Goal: Check status: Check status

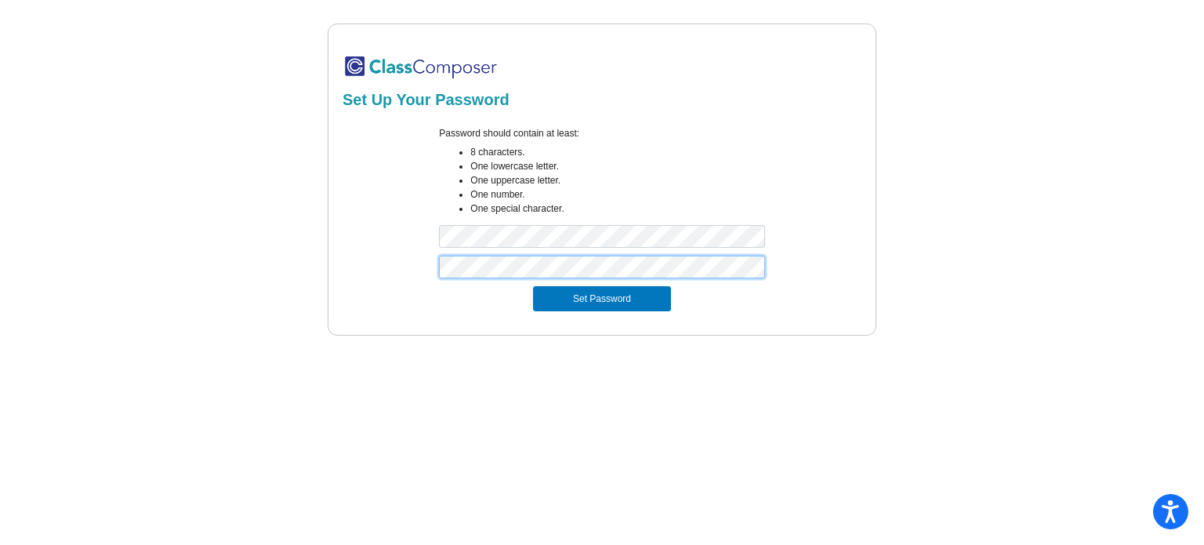
click at [533, 286] on button "Set Password" at bounding box center [602, 298] width 138 height 25
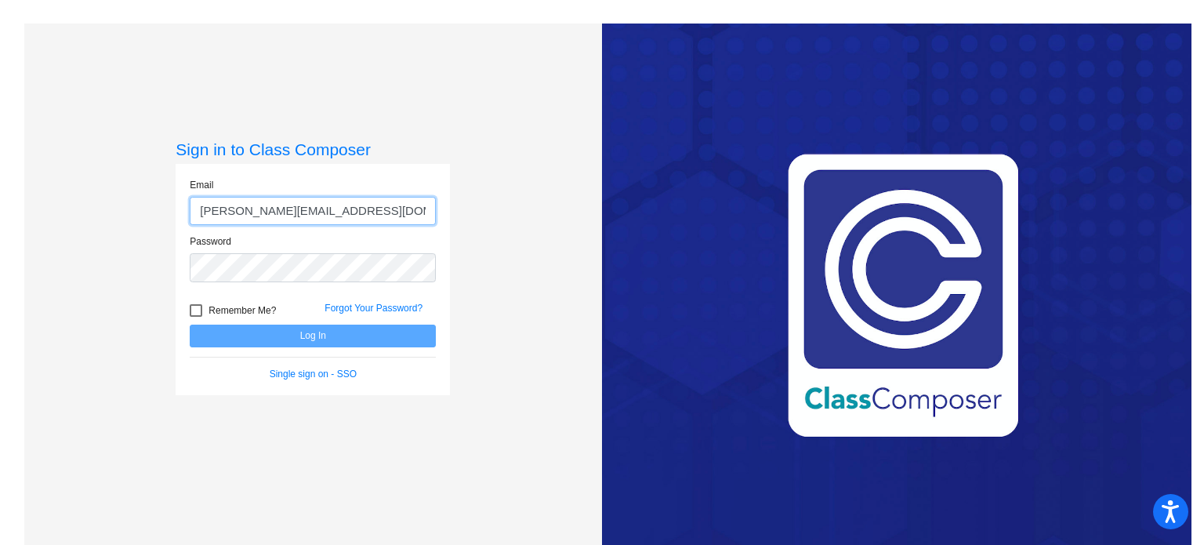
type input "[PERSON_NAME][EMAIL_ADDRESS][DOMAIN_NAME]"
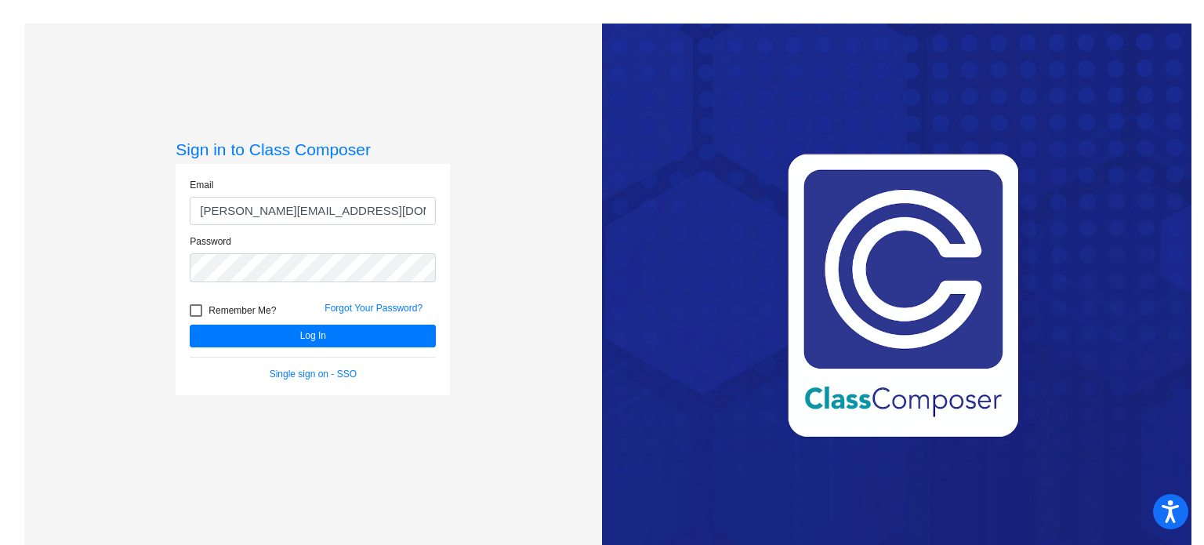
click at [195, 315] on div at bounding box center [196, 310] width 13 height 13
click at [195, 317] on input "Remember Me?" at bounding box center [195, 317] width 1 height 1
checkbox input "true"
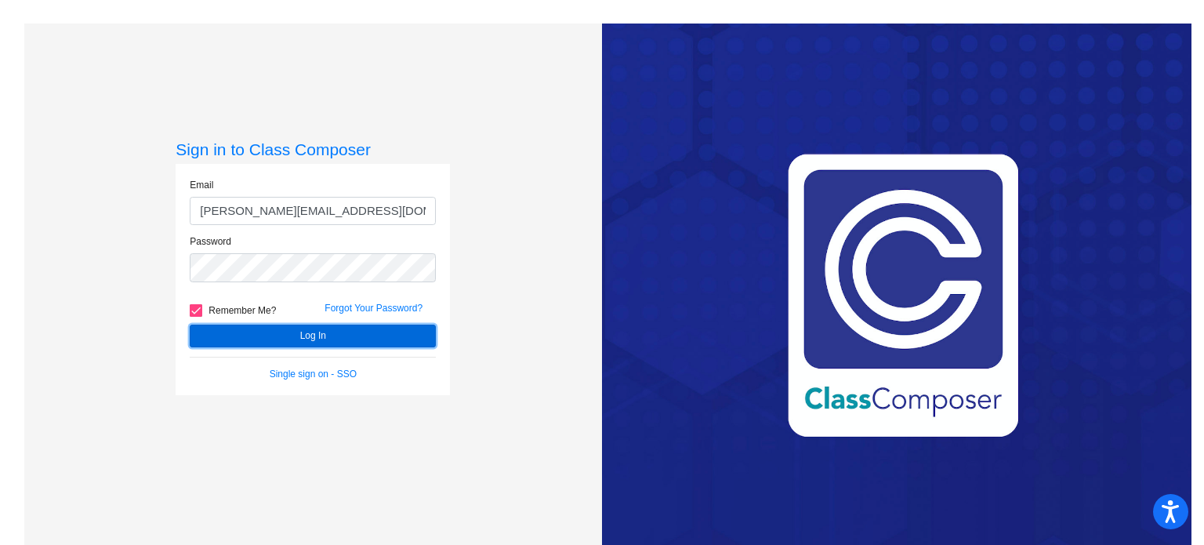
click at [206, 328] on button "Log In" at bounding box center [313, 335] width 246 height 23
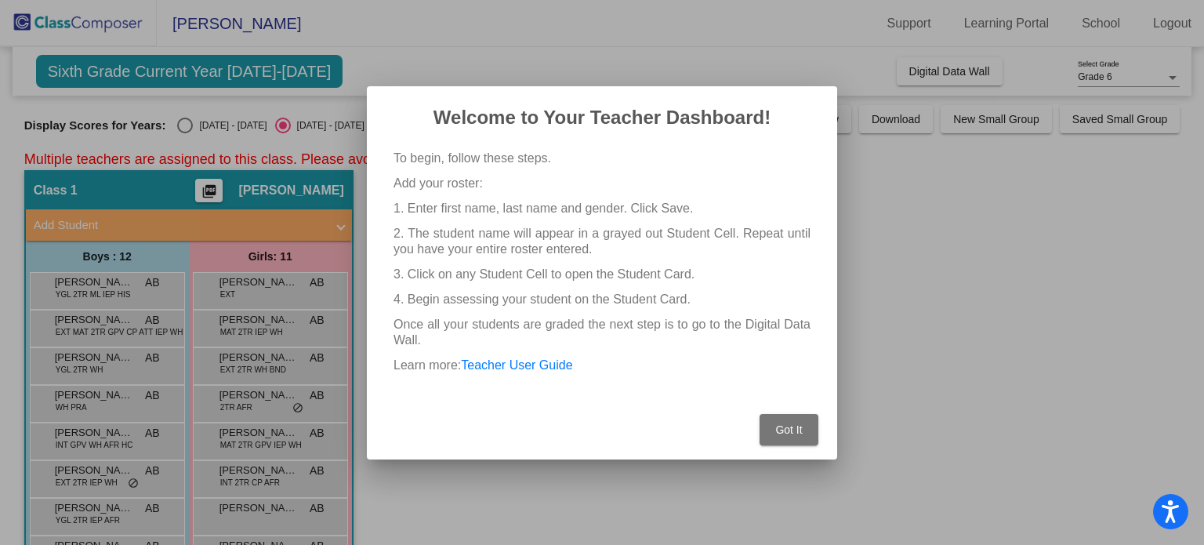
click at [787, 423] on span "Got It" at bounding box center [788, 429] width 27 height 13
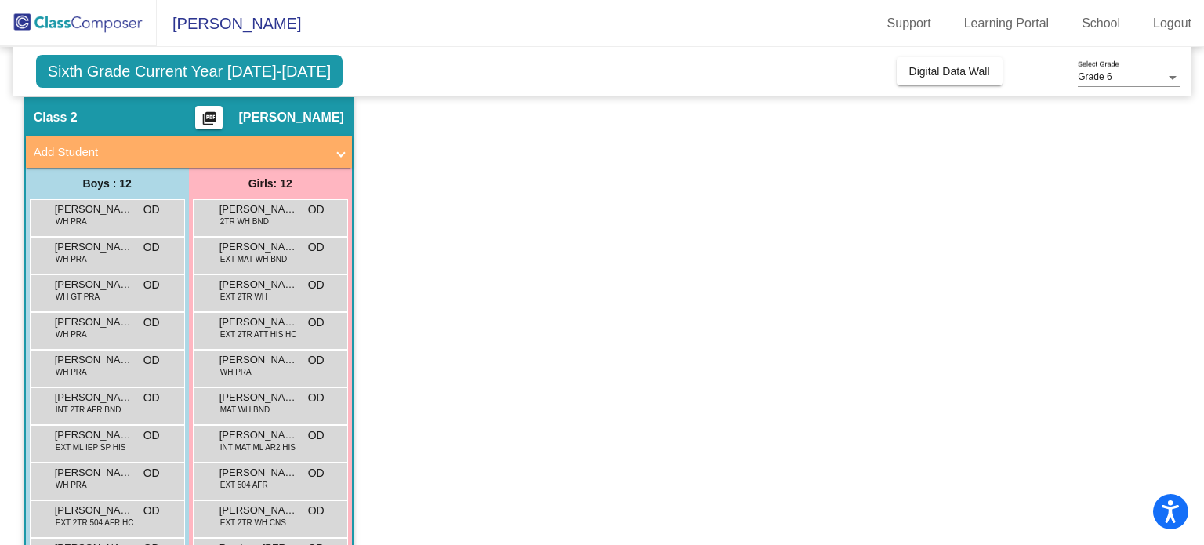
scroll to position [674, 0]
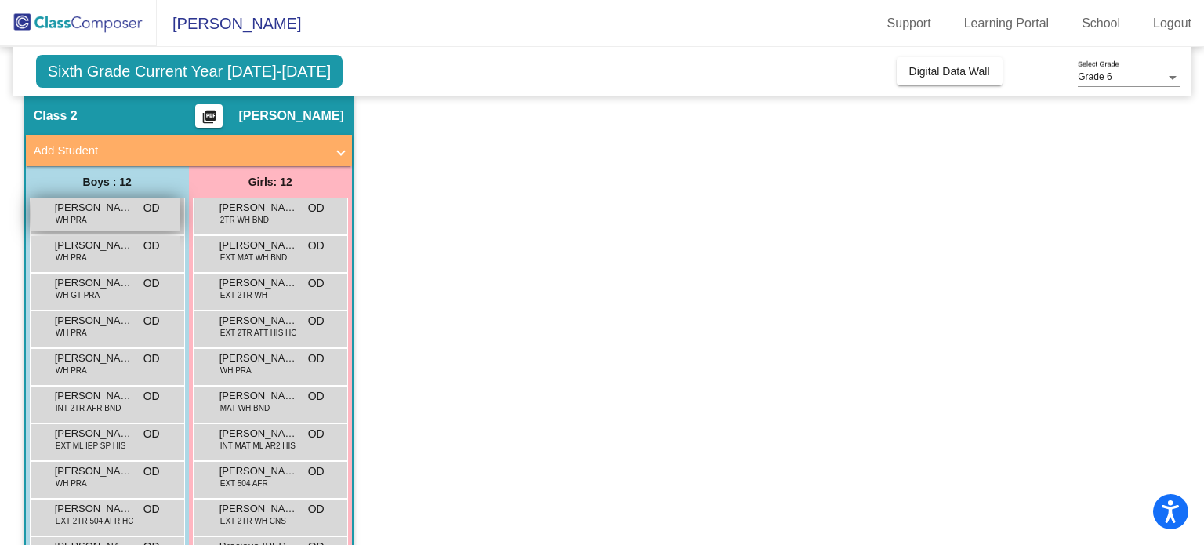
click at [106, 206] on span "[PERSON_NAME]" at bounding box center [94, 208] width 78 height 16
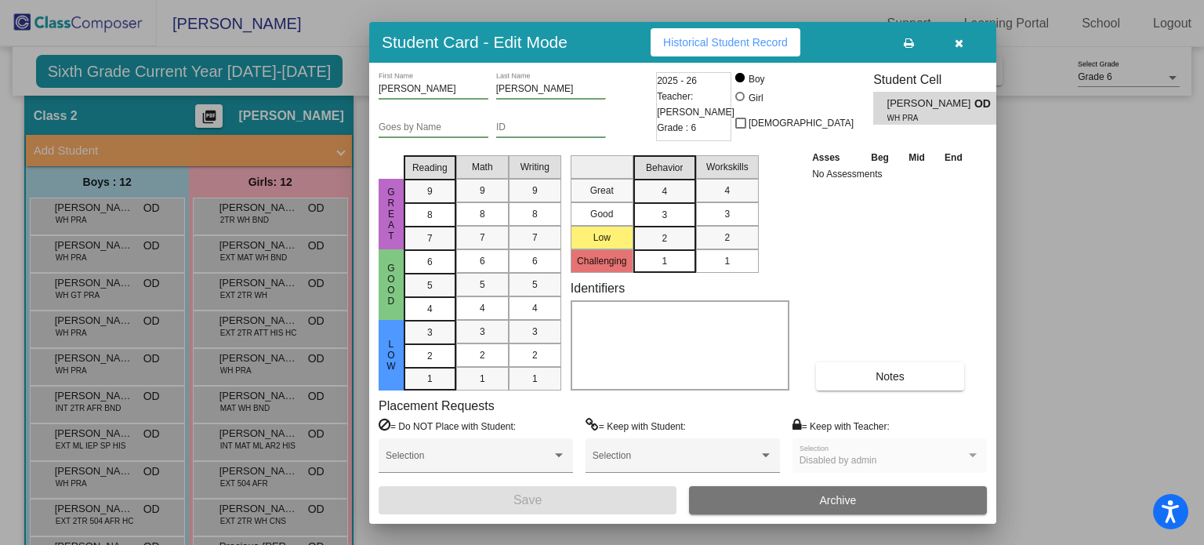
click at [736, 51] on button "Historical Student Record" at bounding box center [726, 42] width 150 height 28
click at [356, 67] on div at bounding box center [602, 272] width 1204 height 545
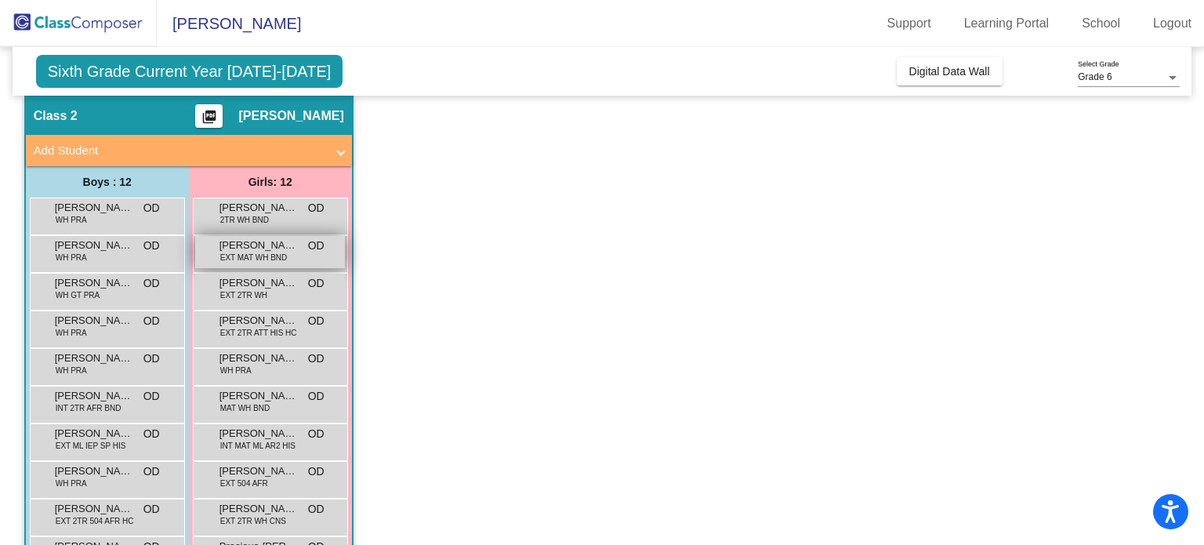
click at [261, 241] on span "[PERSON_NAME]" at bounding box center [258, 245] width 78 height 16
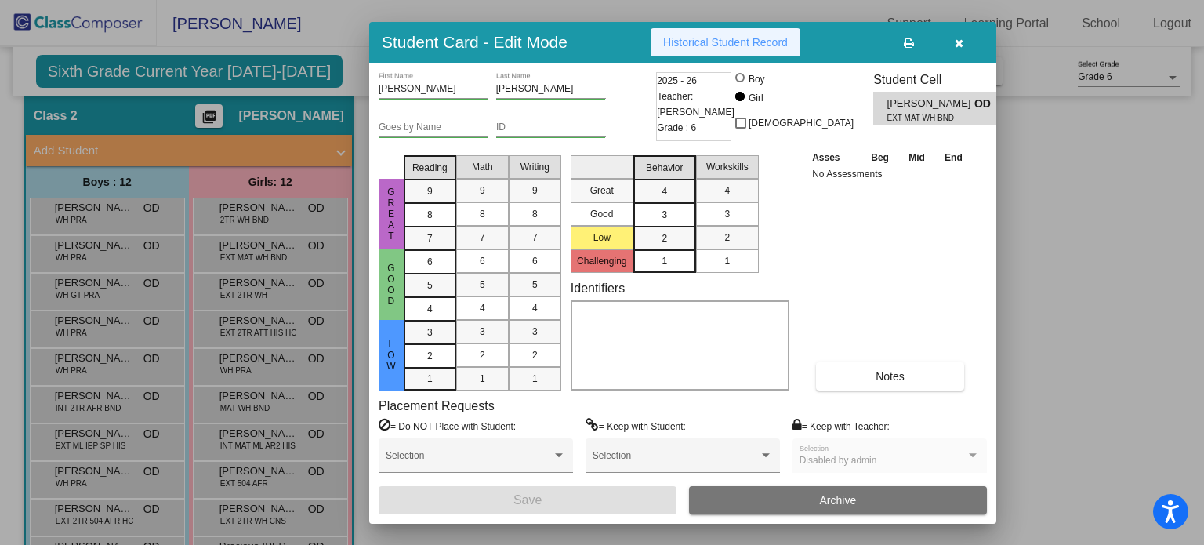
click at [717, 38] on span "Historical Student Record" at bounding box center [725, 42] width 125 height 13
click at [962, 45] on icon "button" at bounding box center [959, 43] width 9 height 11
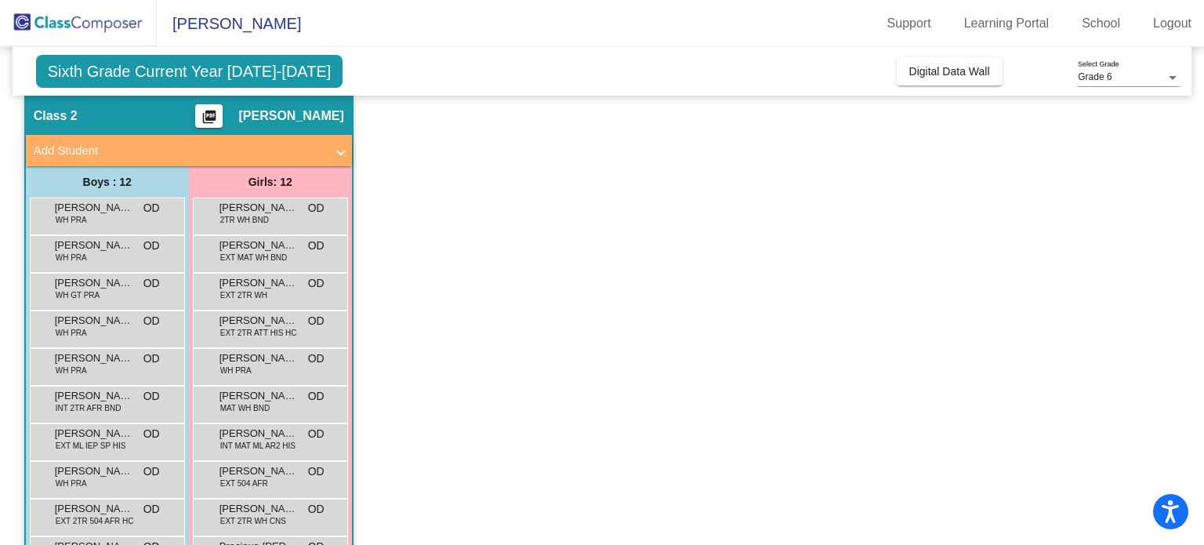
click at [218, 18] on span "[PERSON_NAME]" at bounding box center [229, 23] width 144 height 25
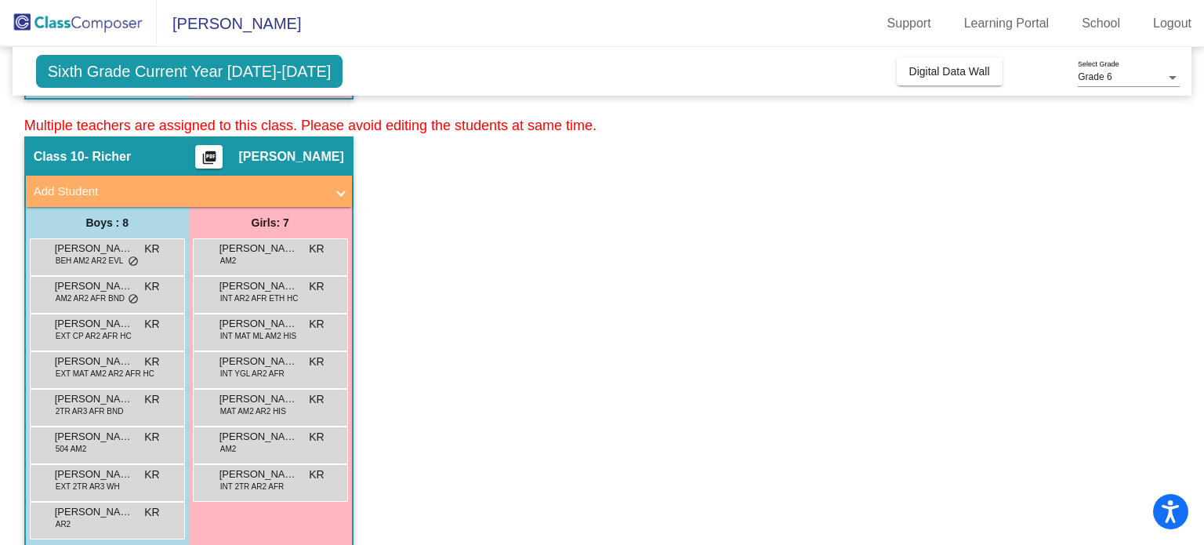
scroll to position [4041, 0]
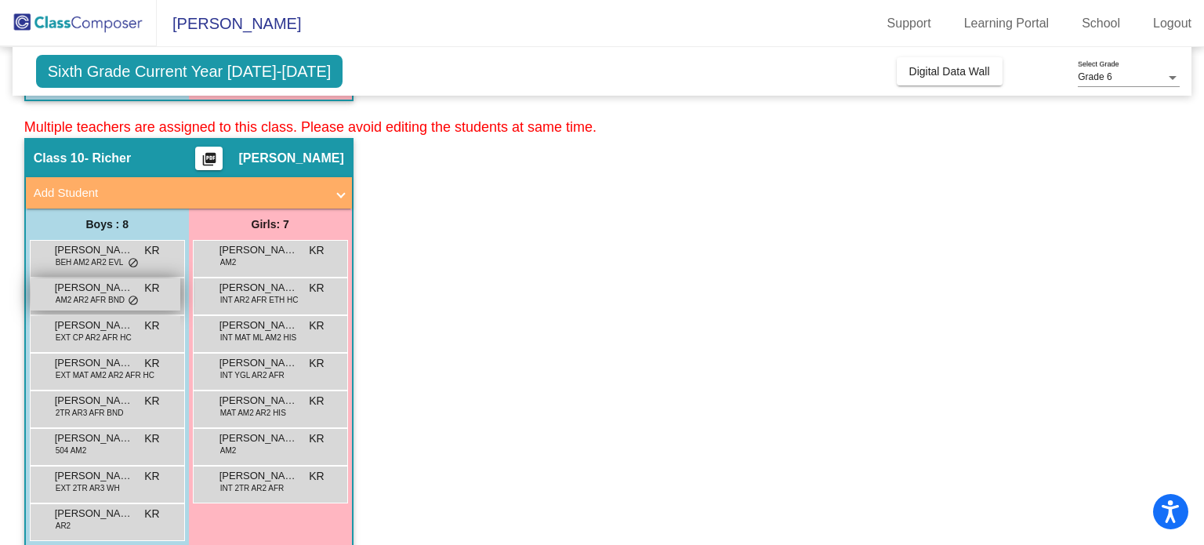
click at [99, 280] on span "[PERSON_NAME]" at bounding box center [94, 288] width 78 height 16
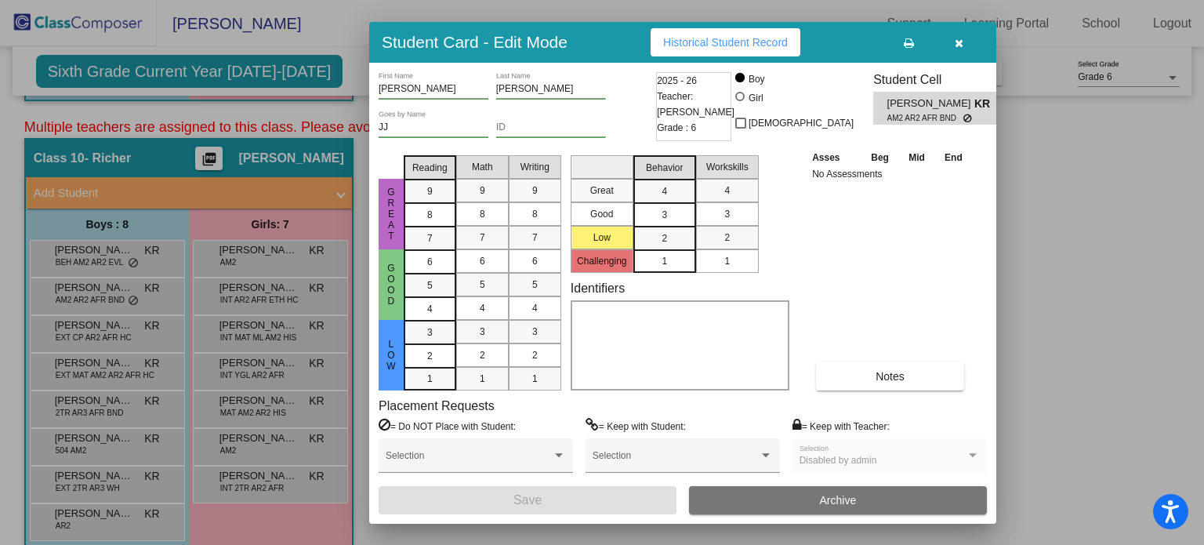
click at [678, 39] on span "Historical Student Record" at bounding box center [725, 42] width 125 height 13
click at [969, 45] on button "button" at bounding box center [959, 42] width 50 height 28
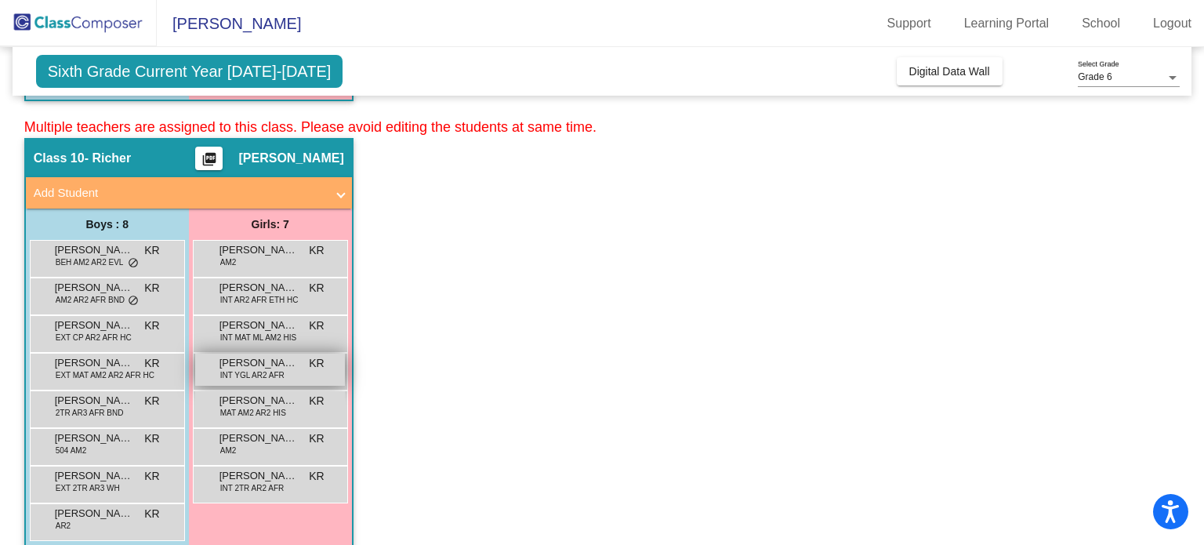
scroll to position [4057, 0]
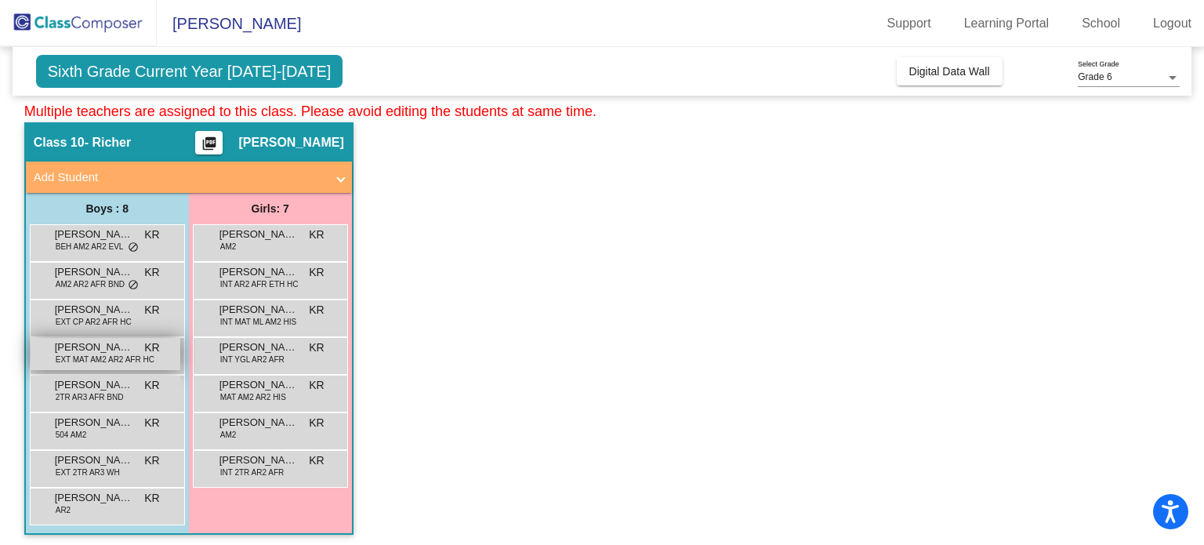
click at [82, 342] on span "[PERSON_NAME]" at bounding box center [94, 347] width 78 height 16
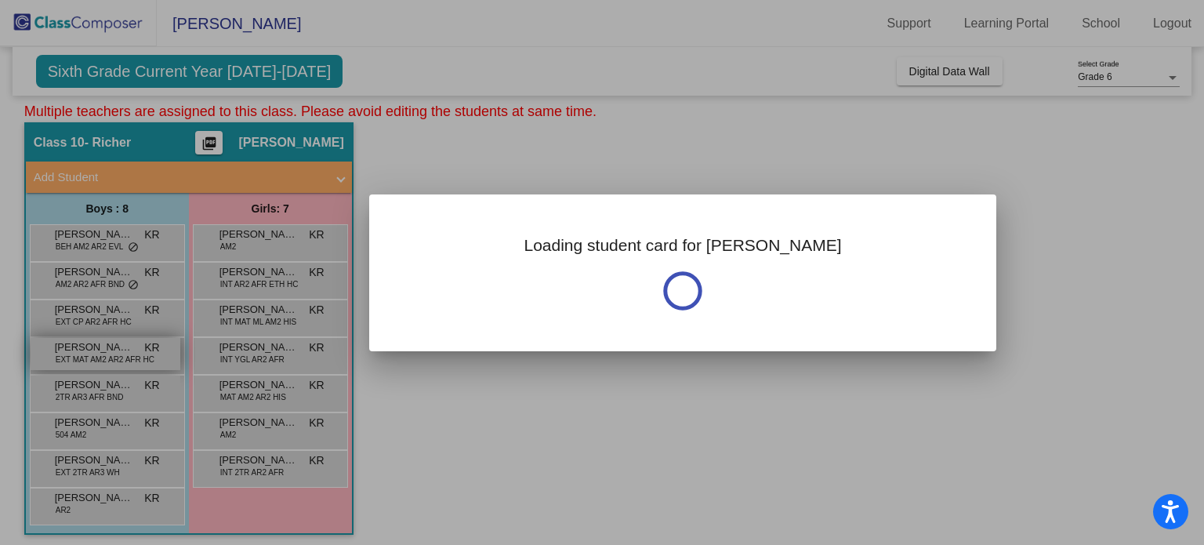
click at [82, 342] on div at bounding box center [602, 272] width 1204 height 545
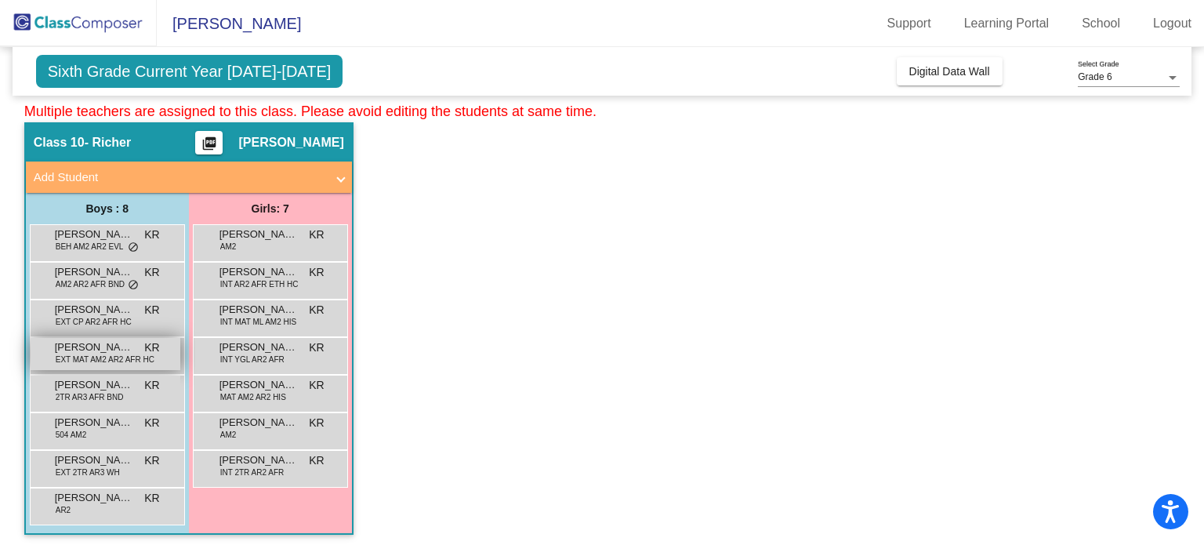
click at [82, 342] on span "[PERSON_NAME]" at bounding box center [94, 347] width 78 height 16
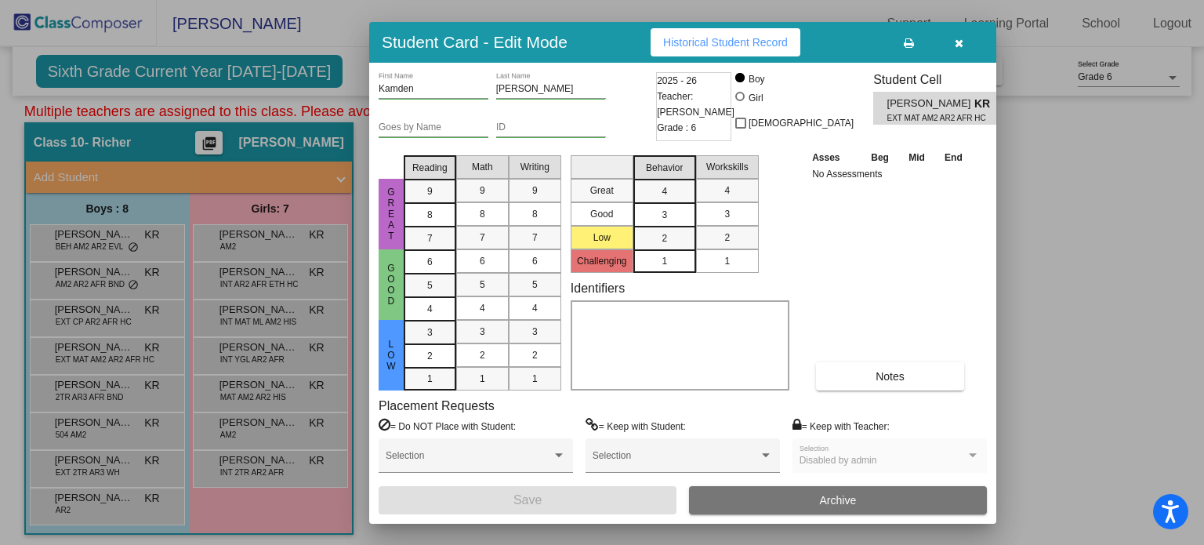
click at [682, 44] on span "Historical Student Record" at bounding box center [725, 42] width 125 height 13
click at [91, 130] on div at bounding box center [602, 272] width 1204 height 545
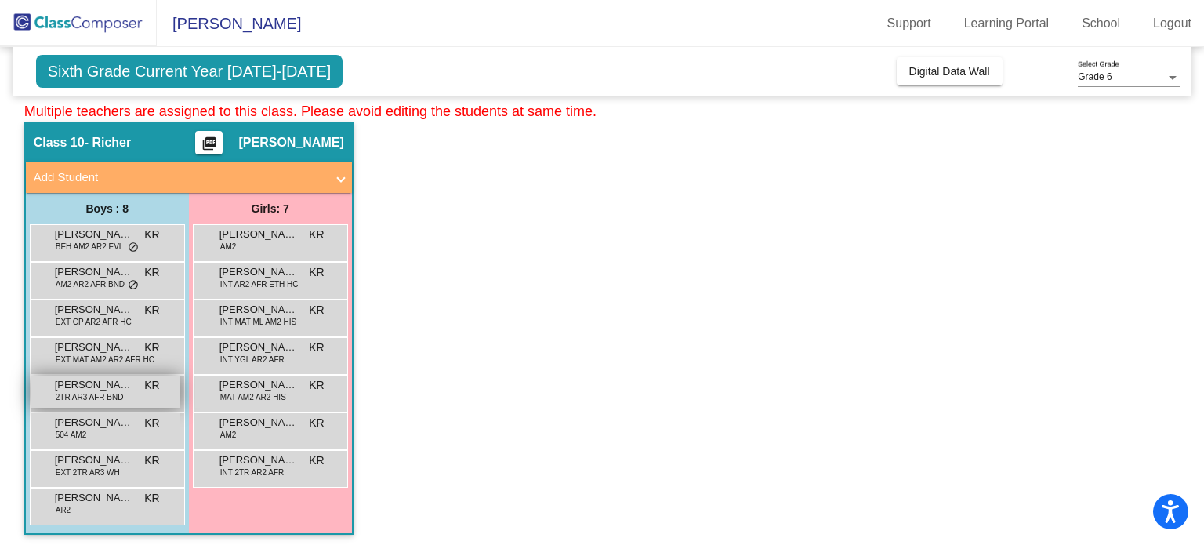
click at [89, 391] on span "2TR AR3 AFR BND" at bounding box center [90, 397] width 68 height 12
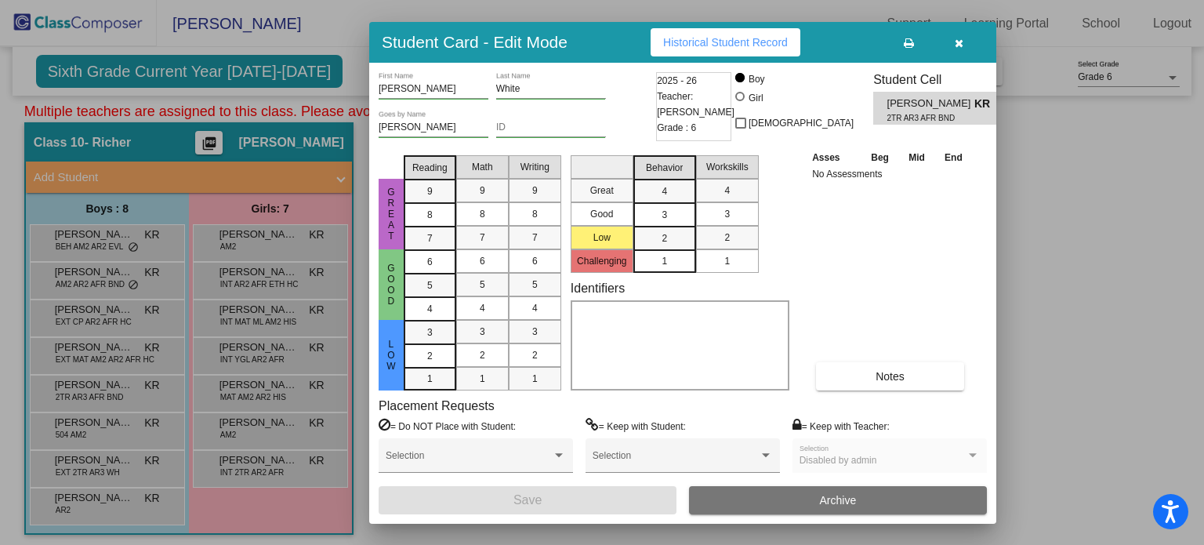
click at [688, 49] on button "Historical Student Record" at bounding box center [726, 42] width 150 height 28
click at [328, 59] on div at bounding box center [602, 272] width 1204 height 545
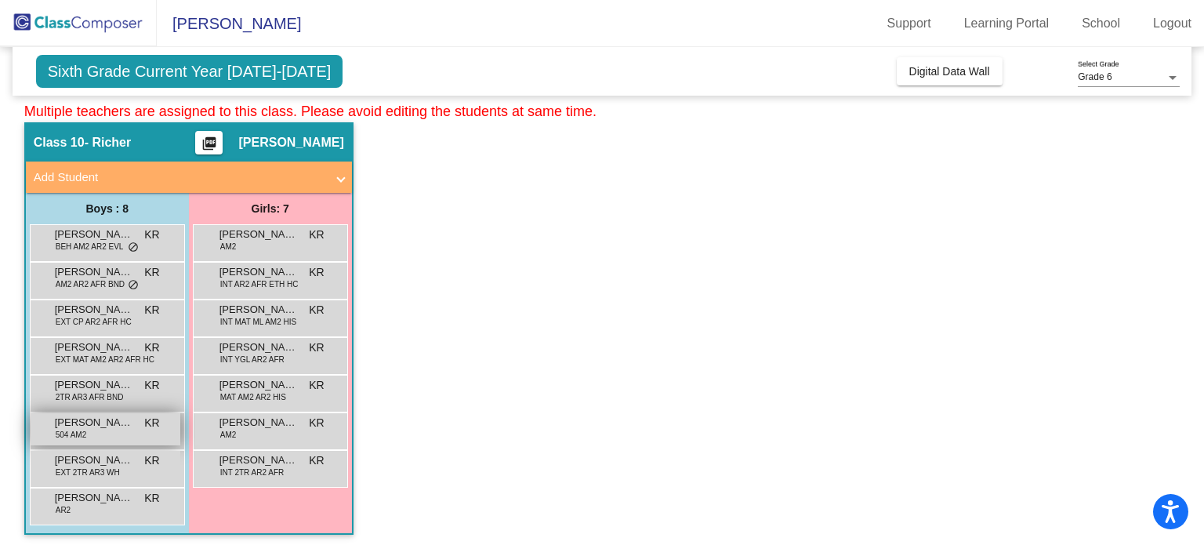
click at [85, 420] on span "[PERSON_NAME]" at bounding box center [94, 423] width 78 height 16
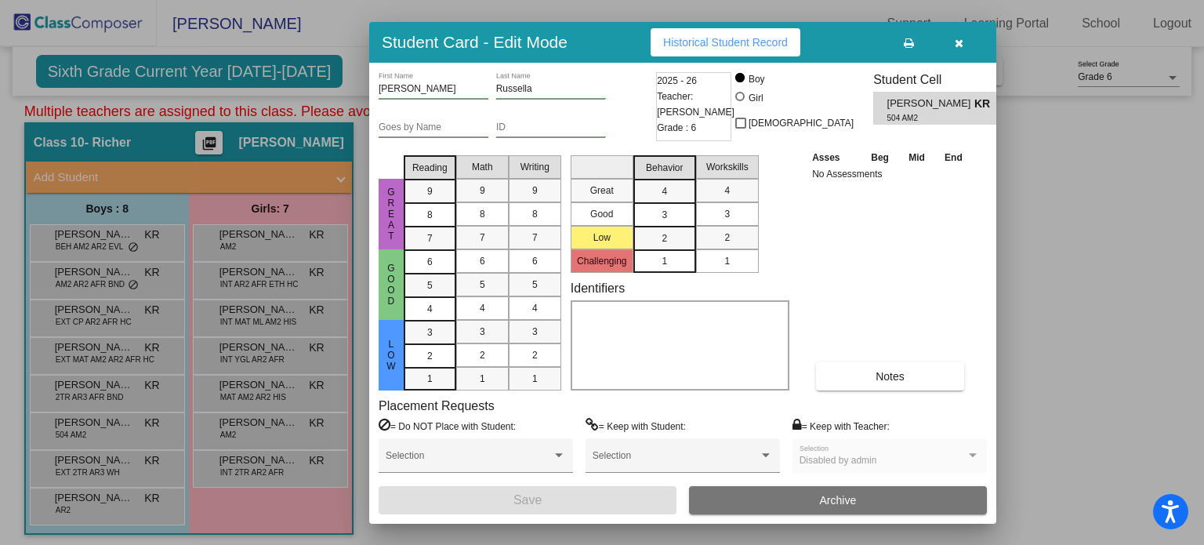
click at [680, 34] on button "Historical Student Record" at bounding box center [726, 42] width 150 height 28
click at [339, 40] on div at bounding box center [602, 272] width 1204 height 545
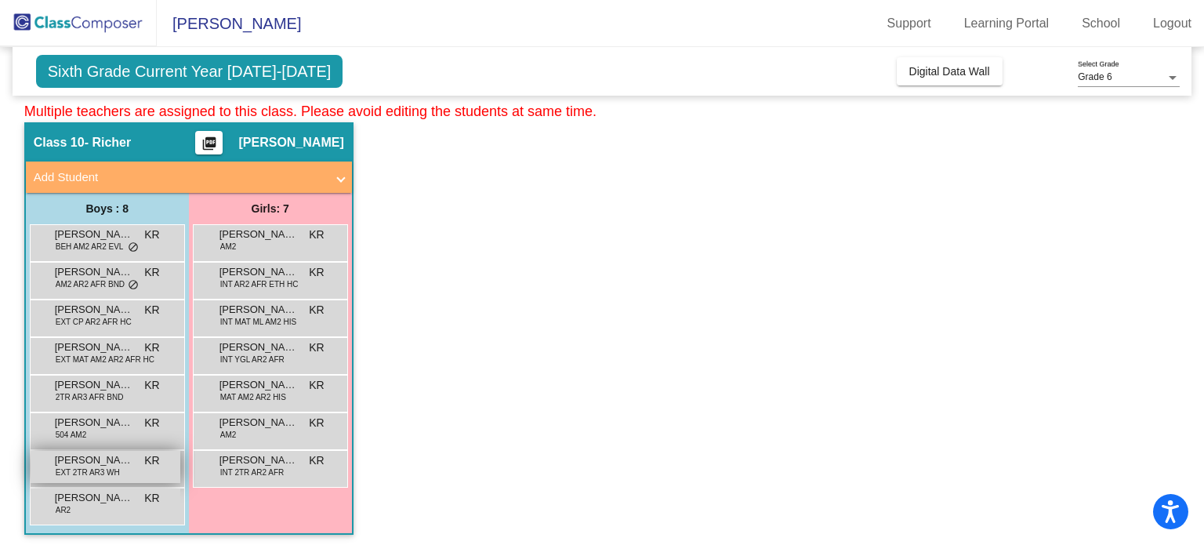
click at [71, 468] on span "EXT 2TR AR3 WH" at bounding box center [88, 472] width 64 height 12
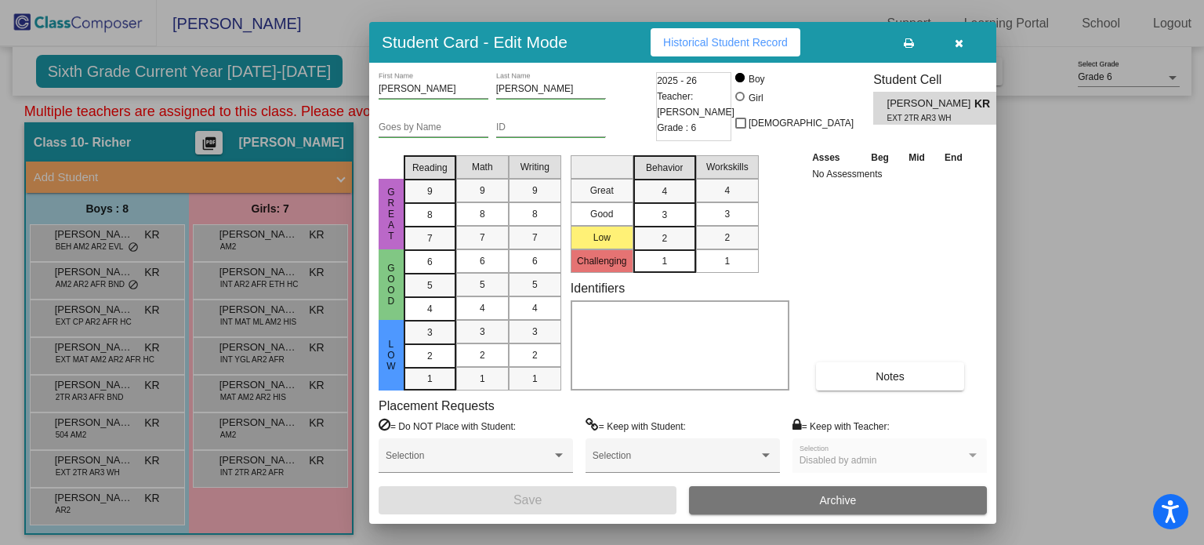
click at [663, 22] on div "Student Card - Edit Mode Historical Student Record" at bounding box center [682, 42] width 627 height 41
click at [663, 39] on span "Historical Student Record" at bounding box center [725, 42] width 125 height 13
click at [0, 154] on div at bounding box center [602, 272] width 1204 height 545
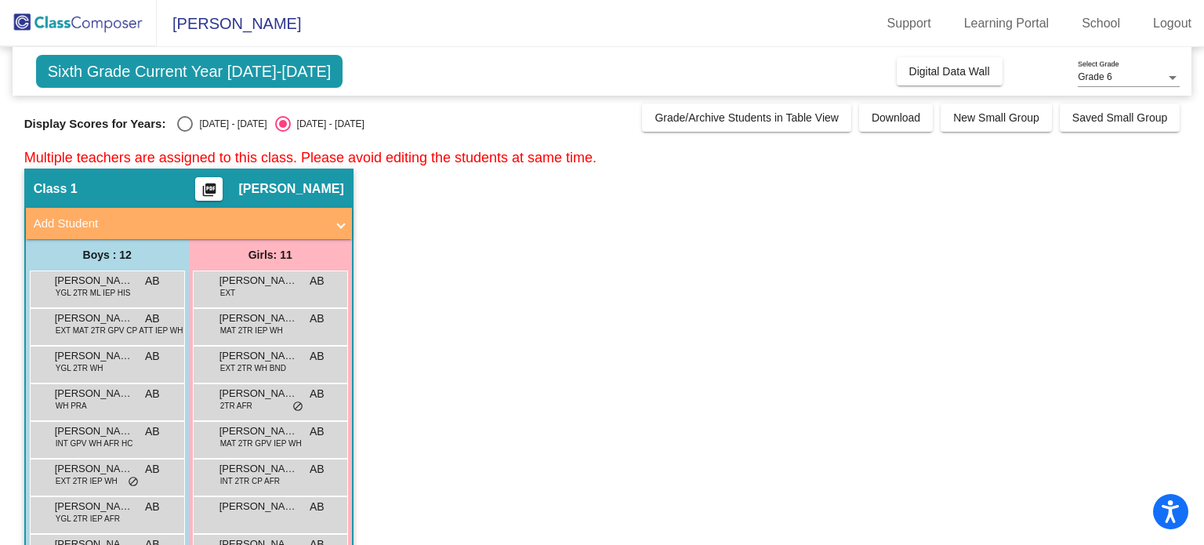
scroll to position [4, 0]
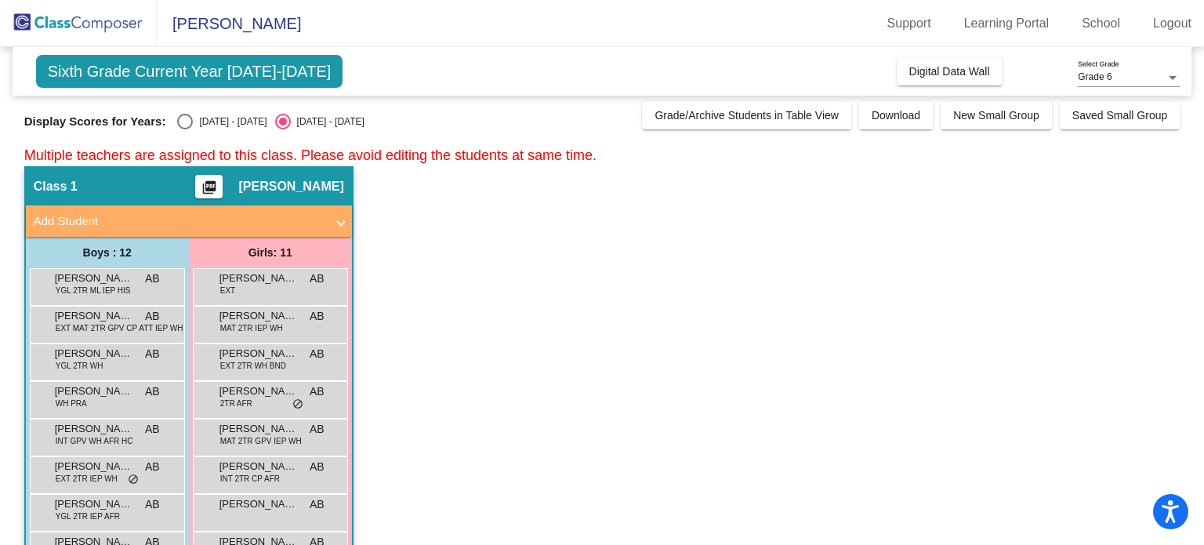
click at [180, 117] on div "Select an option" at bounding box center [185, 122] width 16 height 16
click at [184, 129] on input "[DATE] - [DATE]" at bounding box center [184, 129] width 1 height 1
radio input "true"
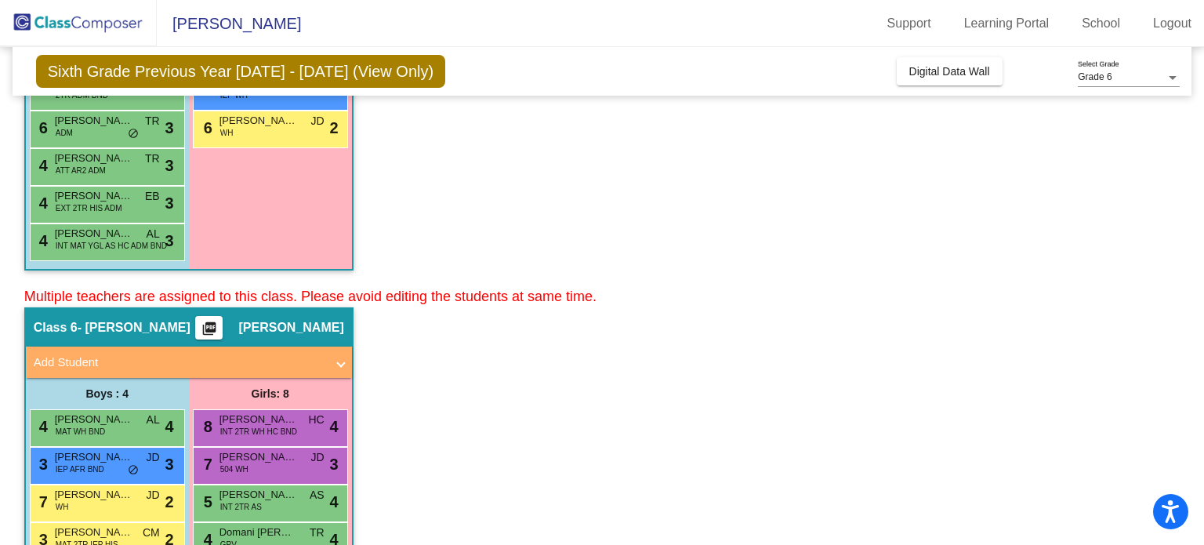
scroll to position [0, 0]
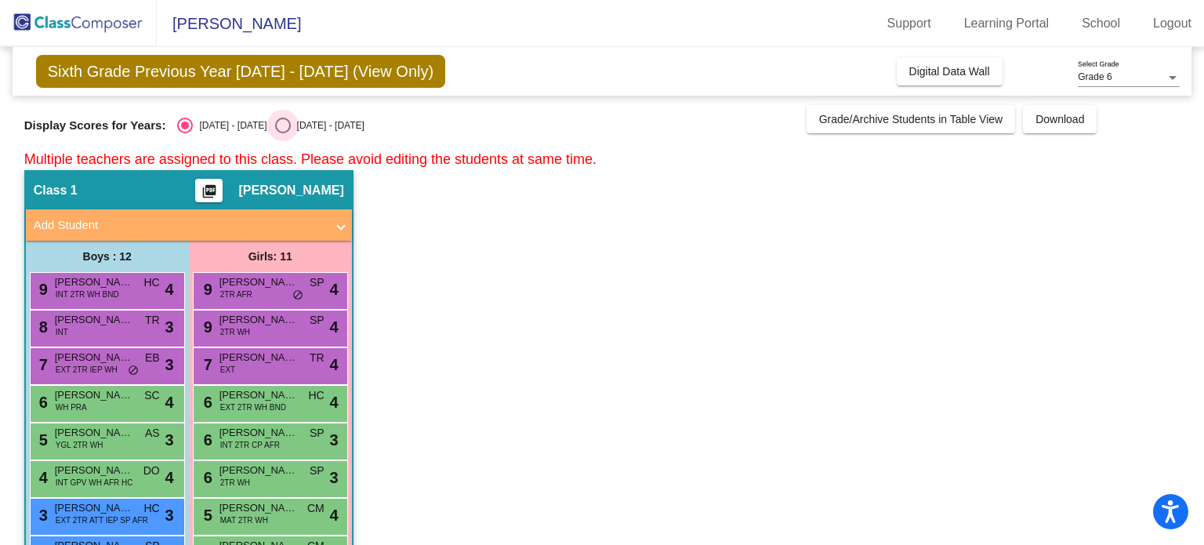
click at [275, 118] on div "Select an option" at bounding box center [283, 126] width 16 height 16
click at [282, 133] on input "[DATE] - [DATE]" at bounding box center [282, 133] width 1 height 1
radio input "true"
